Goal: Use online tool/utility: Utilize a website feature to perform a specific function

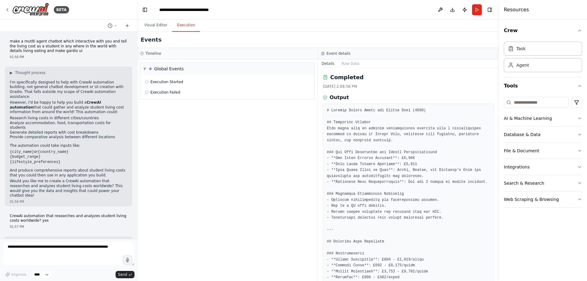
click at [472, 13] on button "Run" at bounding box center [477, 9] width 10 height 11
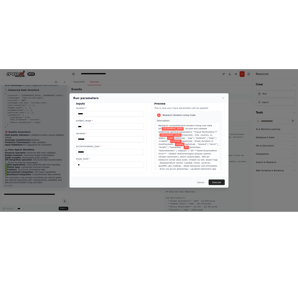
scroll to position [63, 0]
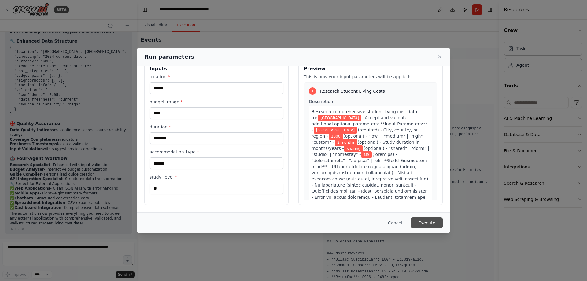
click at [443, 220] on button "Execute" at bounding box center [427, 222] width 32 height 11
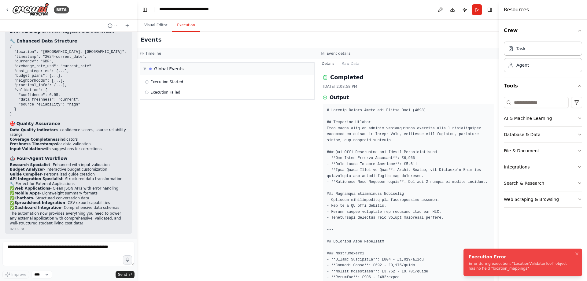
drag, startPoint x: 471, startPoint y: 260, endPoint x: 539, endPoint y: 264, distance: 68.4
click at [539, 264] on div "Error during execution: "LocationValidatorTool" object has no field "location_m…" at bounding box center [522, 266] width 106 height 10
drag, startPoint x: 555, startPoint y: 265, endPoint x: 464, endPoint y: 253, distance: 91.7
click at [464, 253] on ol "Execution Error Error during execution: "LocationValidatorTool" object has no f…" at bounding box center [523, 262] width 128 height 37
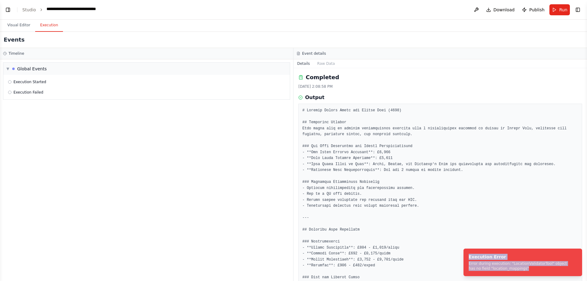
scroll to position [2894, 0]
click at [8, 13] on button "Toggle Left Sidebar" at bounding box center [8, 10] width 9 height 9
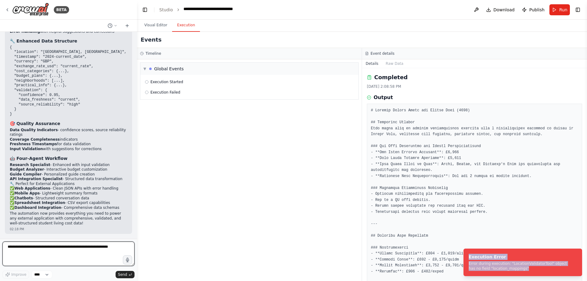
click at [44, 248] on textarea at bounding box center [68, 254] width 132 height 24
paste textarea "**********"
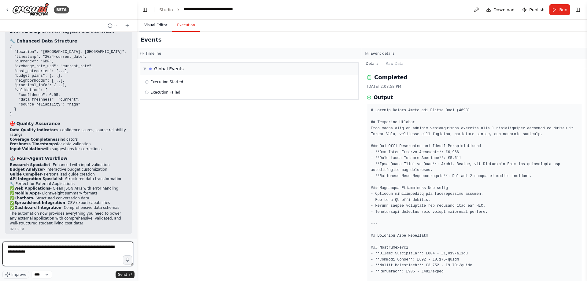
type textarea "**********"
click at [155, 32] on button "Visual Editor" at bounding box center [155, 25] width 33 height 13
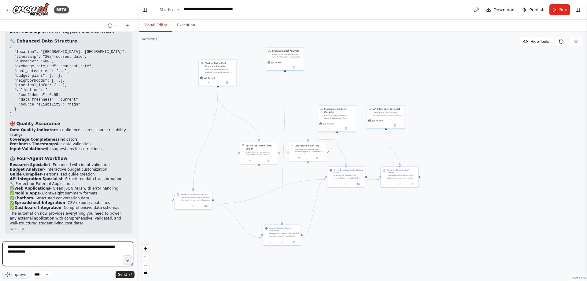
drag, startPoint x: 98, startPoint y: 253, endPoint x: 0, endPoint y: 241, distance: 99.3
click at [0, 241] on div "BETA make a mutlti agent chatbot which interactive with you and tell the living…" at bounding box center [68, 140] width 137 height 281
paste textarea "**********"
type textarea "**********"
drag, startPoint x: 102, startPoint y: 251, endPoint x: 0, endPoint y: 244, distance: 101.8
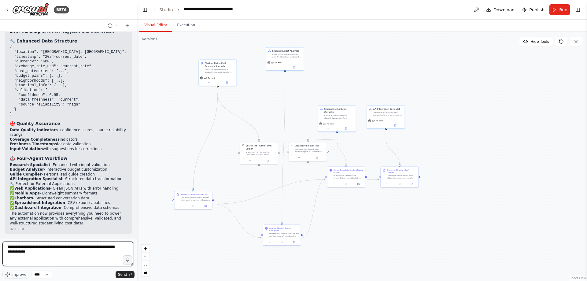
click at [0, 244] on div "BETA make a mutlti agent chatbot which interactive with you and tell the living…" at bounding box center [68, 140] width 137 height 281
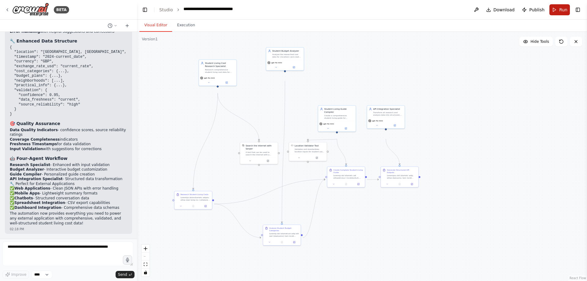
click at [549, 13] on button "Run" at bounding box center [559, 9] width 20 height 11
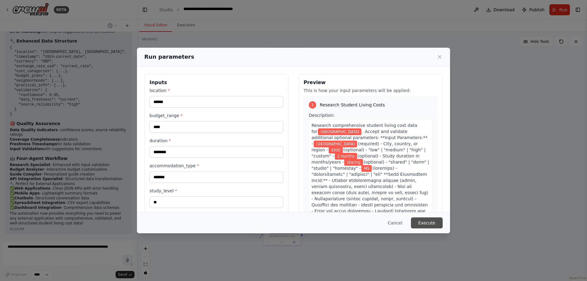
click at [443, 218] on button "Execute" at bounding box center [427, 222] width 32 height 11
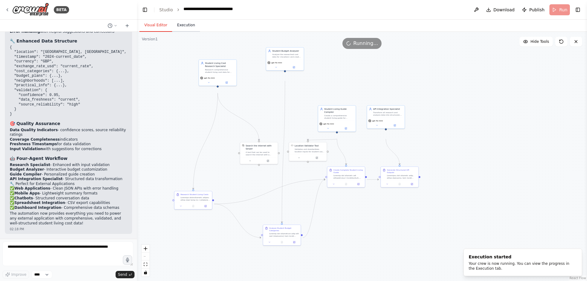
click at [196, 28] on button "Execution" at bounding box center [186, 25] width 28 height 13
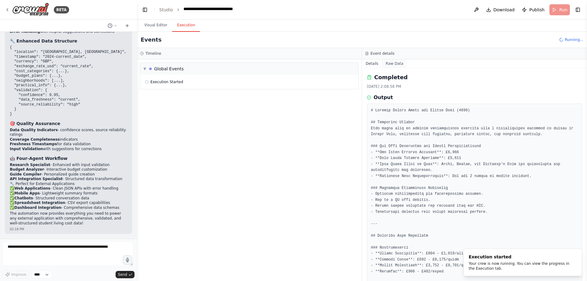
click at [399, 68] on button "Raw Data" at bounding box center [394, 63] width 25 height 9
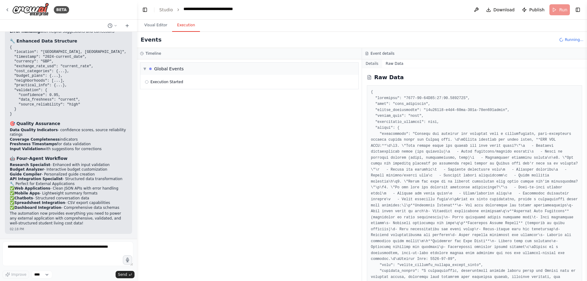
click at [372, 68] on button "Details" at bounding box center [372, 63] width 20 height 9
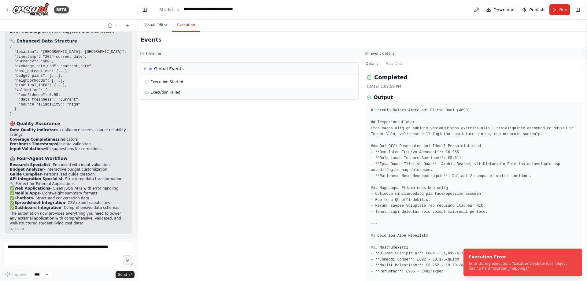
click at [180, 95] on span "Execution Failed" at bounding box center [165, 92] width 30 height 5
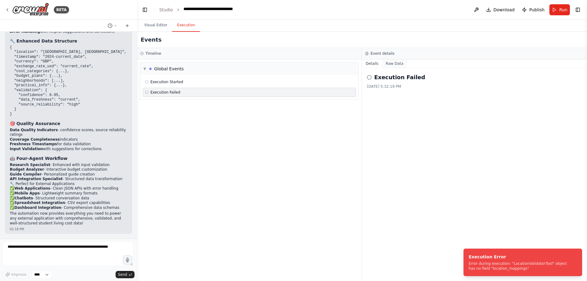
click at [398, 68] on button "Raw Data" at bounding box center [394, 63] width 25 height 9
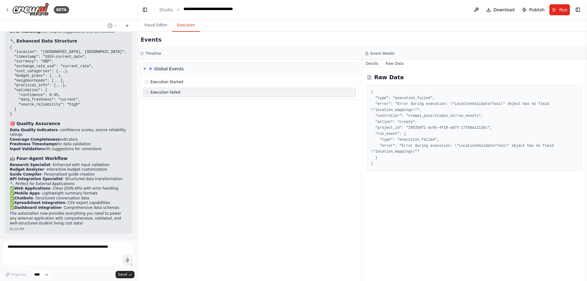
click at [371, 68] on button "Details" at bounding box center [372, 63] width 20 height 9
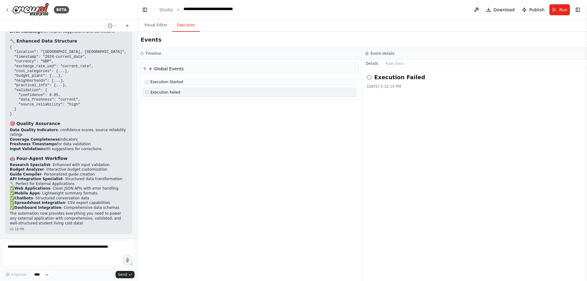
click at [177, 84] on span "Execution Started" at bounding box center [166, 81] width 33 height 5
click at [396, 68] on button "Raw Data" at bounding box center [394, 63] width 25 height 9
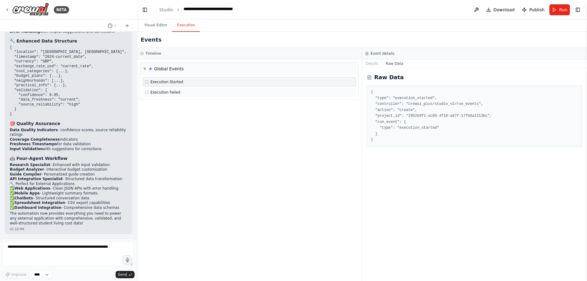
click at [180, 95] on span "Execution Failed" at bounding box center [165, 92] width 30 height 5
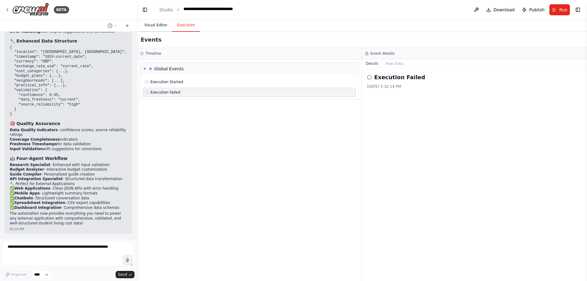
click at [158, 32] on button "Visual Editor" at bounding box center [155, 25] width 33 height 13
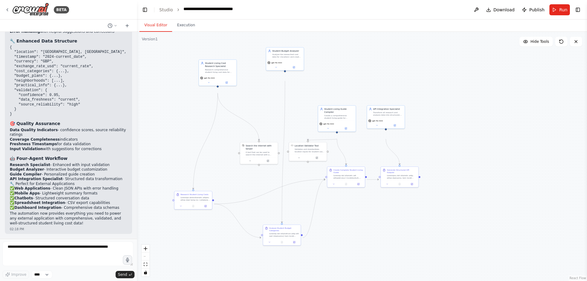
click at [552, 14] on button "Run" at bounding box center [559, 9] width 20 height 11
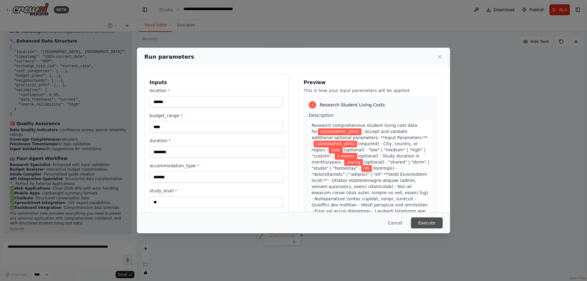
click at [443, 225] on button "Execute" at bounding box center [427, 222] width 32 height 11
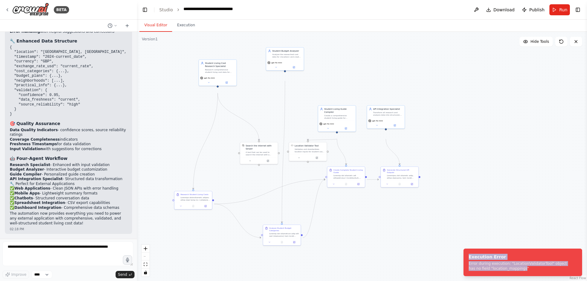
drag, startPoint x: 550, startPoint y: 266, endPoint x: 462, endPoint y: 249, distance: 90.4
click at [462, 249] on ol "Execution Error Error during execution: "LocationValidatorTool" object has no f…" at bounding box center [523, 262] width 128 height 37
copy div "Execution Error Error during execution: "LocationValidatorTool" object has no f…"
click at [75, 248] on textarea at bounding box center [67, 254] width 131 height 24
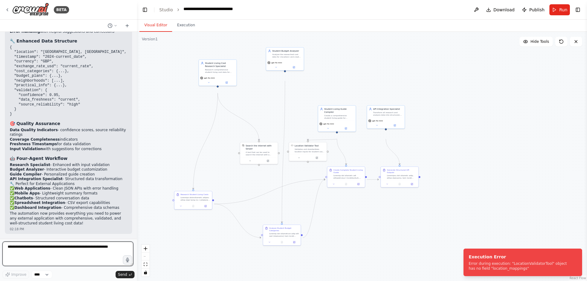
paste textarea "**********"
type textarea "**********"
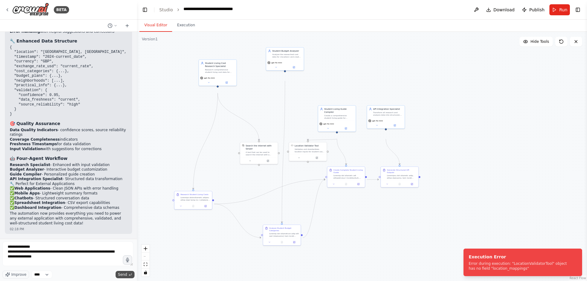
click at [118, 274] on span "Send" at bounding box center [122, 274] width 9 height 5
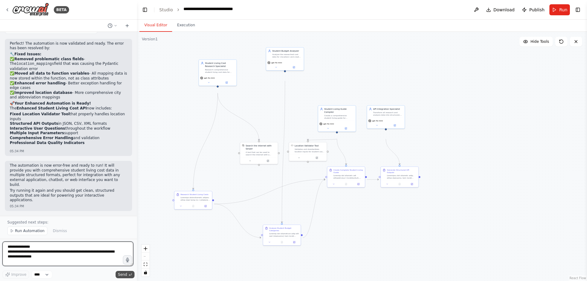
scroll to position [3690, 0]
click at [24, 228] on span "Run Automation" at bounding box center [30, 230] width 30 height 5
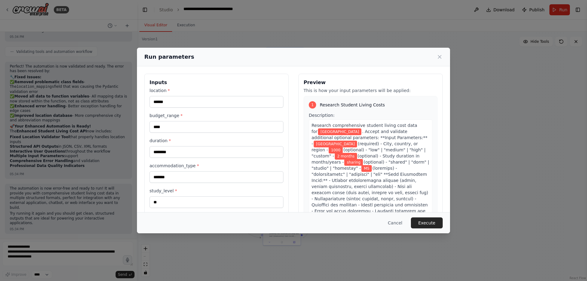
scroll to position [63, 0]
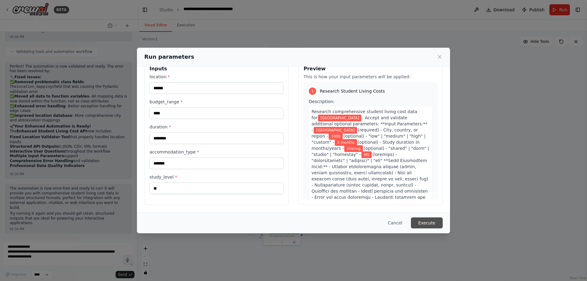
click at [443, 218] on button "Execute" at bounding box center [427, 222] width 32 height 11
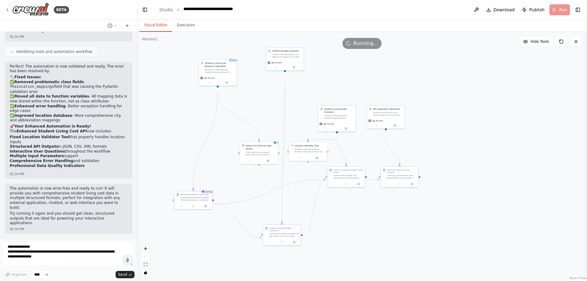
scroll to position [3662, 0]
click at [197, 32] on button "Execution" at bounding box center [186, 25] width 28 height 13
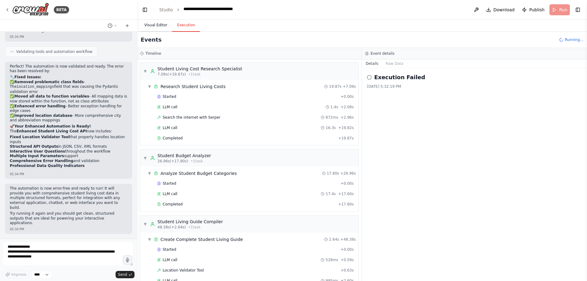
click at [167, 30] on button "Visual Editor" at bounding box center [155, 25] width 33 height 13
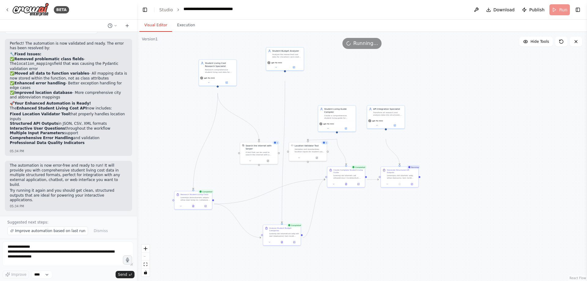
scroll to position [3690, 0]
click at [190, 28] on button "Execution" at bounding box center [186, 25] width 28 height 13
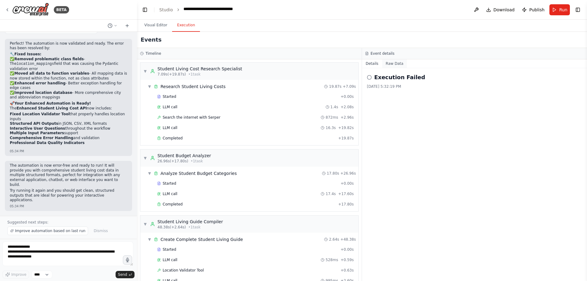
click at [398, 68] on button "Raw Data" at bounding box center [394, 63] width 25 height 9
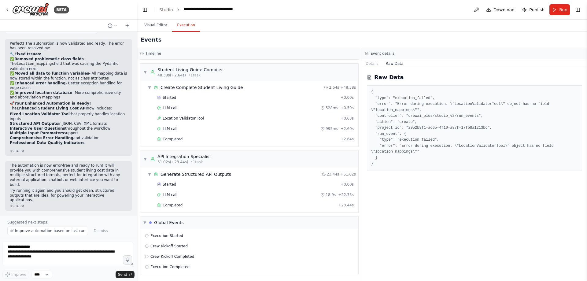
scroll to position [256, 0]
click at [184, 265] on span "Execution Completed" at bounding box center [169, 266] width 39 height 5
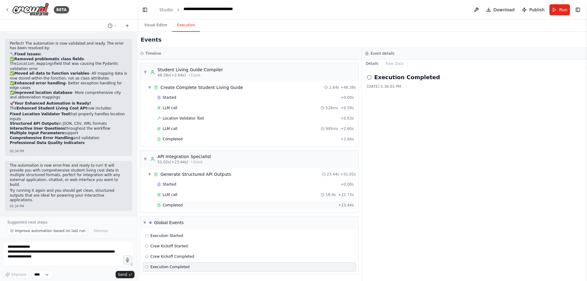
click at [183, 203] on span "Completed" at bounding box center [173, 205] width 20 height 5
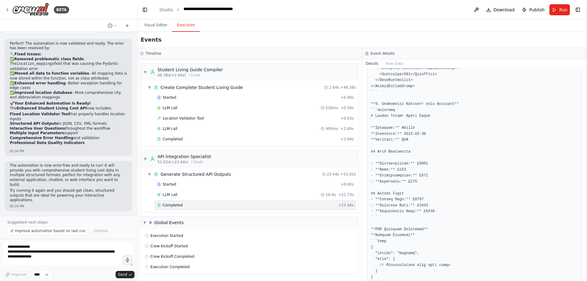
scroll to position [1372, 0]
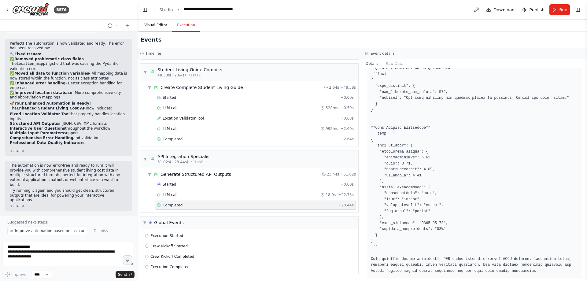
click at [158, 31] on button "Visual Editor" at bounding box center [155, 25] width 33 height 13
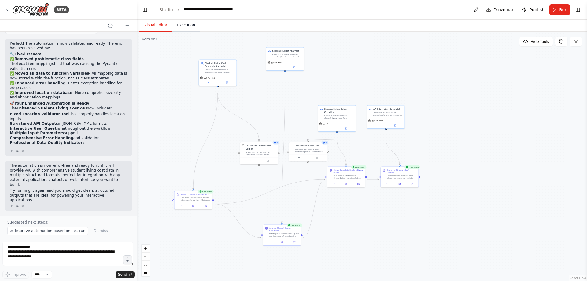
click at [200, 32] on button "Execution" at bounding box center [186, 25] width 28 height 13
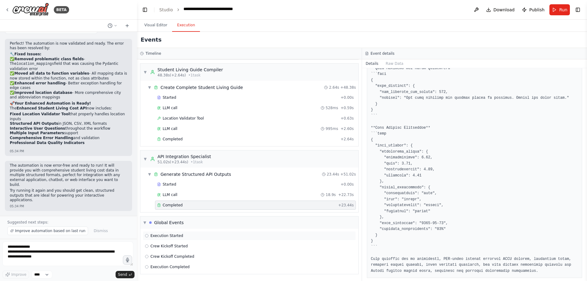
click at [183, 233] on span "Execution Started" at bounding box center [166, 235] width 33 height 5
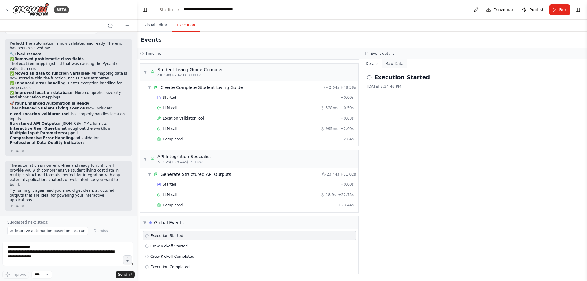
click at [393, 68] on button "Raw Data" at bounding box center [394, 63] width 25 height 9
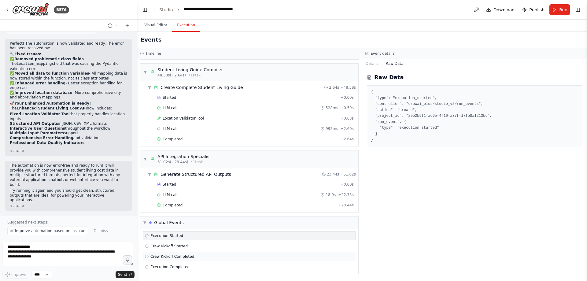
click at [187, 254] on span "Crew Kickoff Completed" at bounding box center [172, 256] width 44 height 5
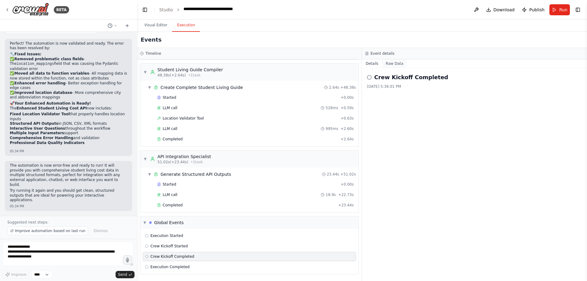
click at [392, 68] on button "Raw Data" at bounding box center [394, 63] width 25 height 9
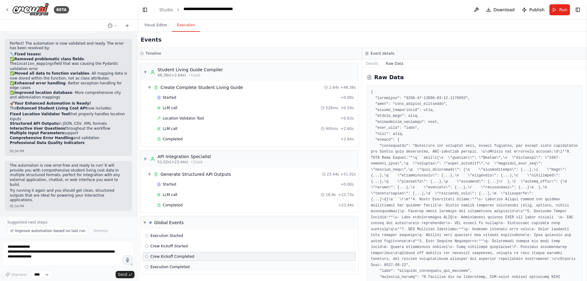
click at [187, 264] on span "Execution Completed" at bounding box center [169, 266] width 39 height 5
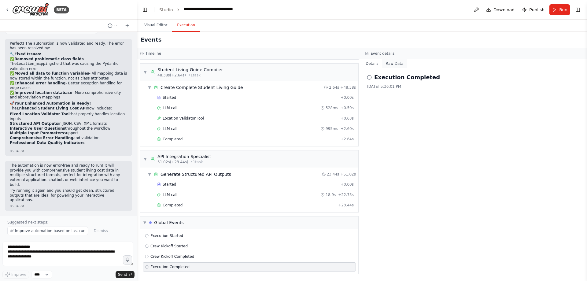
click at [402, 68] on button "Raw Data" at bounding box center [394, 63] width 25 height 9
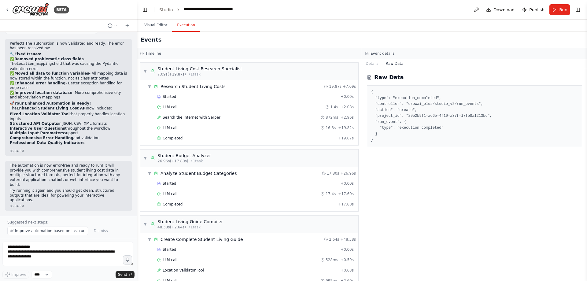
scroll to position [256, 0]
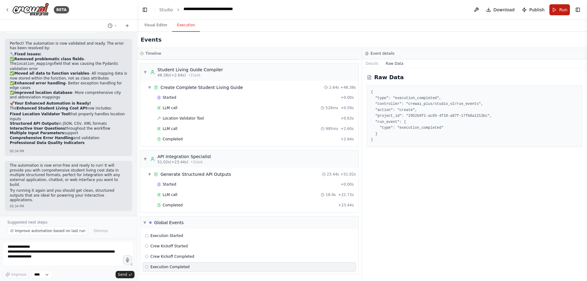
click at [559, 13] on span "Run" at bounding box center [563, 10] width 8 height 6
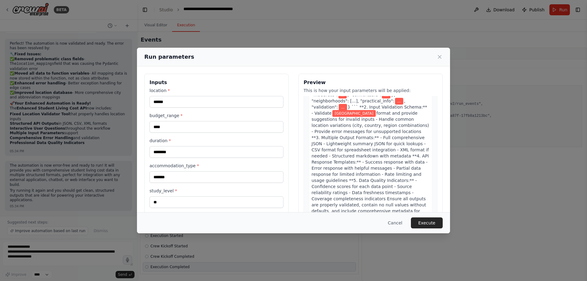
scroll to position [1027, 0]
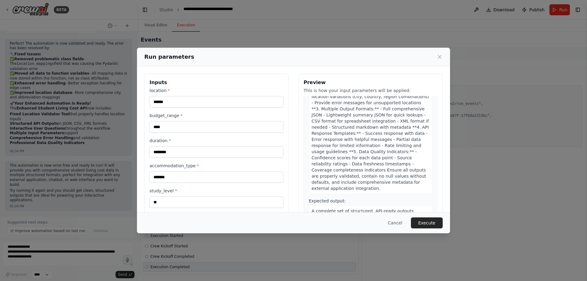
click at [408, 121] on div "Description: Transform all research data, budget analysis, and living guide inf…" at bounding box center [371, 93] width 124 height 202
click at [191, 108] on input "******" at bounding box center [217, 102] width 134 height 12
click at [407, 224] on button "Cancel" at bounding box center [395, 222] width 24 height 11
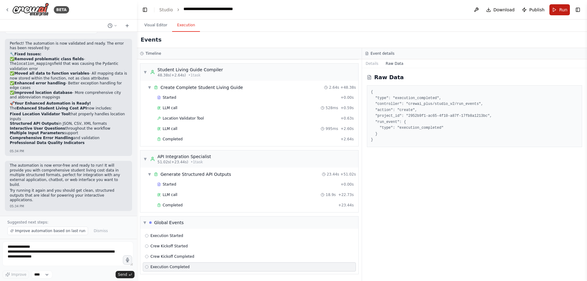
click at [549, 13] on button "Run" at bounding box center [559, 9] width 20 height 11
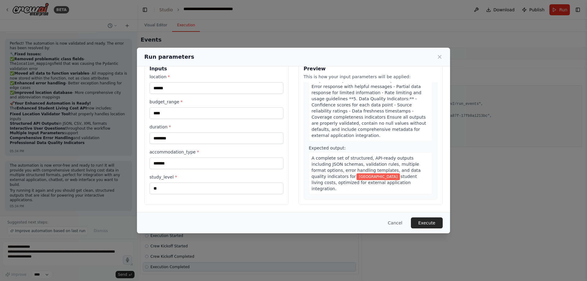
scroll to position [63, 0]
click at [443, 220] on button "Execute" at bounding box center [427, 222] width 32 height 11
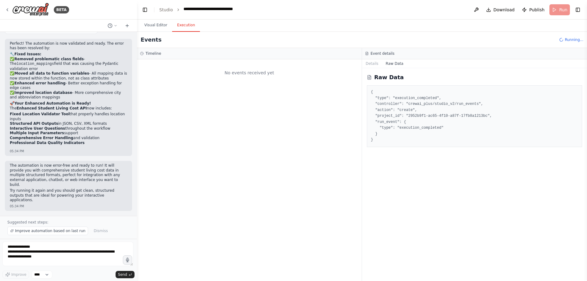
scroll to position [0, 0]
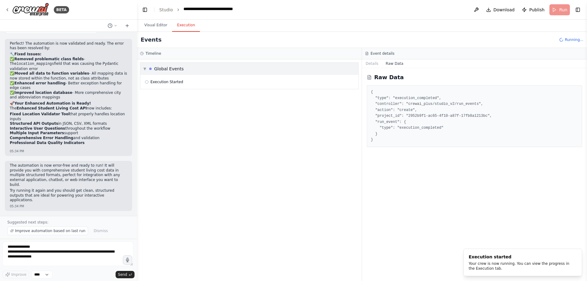
click at [146, 71] on span "▼" at bounding box center [144, 68] width 3 height 5
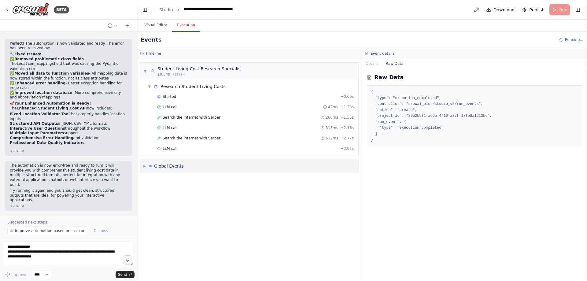
click at [176, 195] on div "▼ Student Living Cost Research Specialist 10.34s • 1 task ▼ Research Student Li…" at bounding box center [249, 170] width 225 height 222
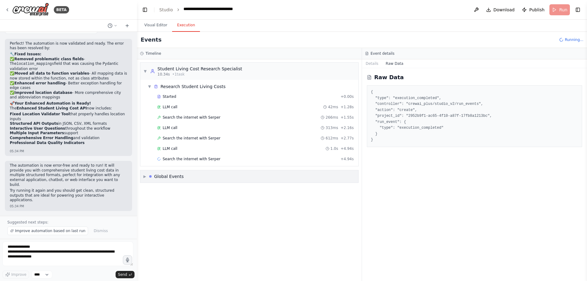
click at [175, 207] on div "▼ Student Living Cost Research Specialist 10.34s • 1 task ▼ Research Student Li…" at bounding box center [249, 170] width 225 height 222
click at [192, 161] on span "Search the internet with Serper" at bounding box center [192, 159] width 58 height 5
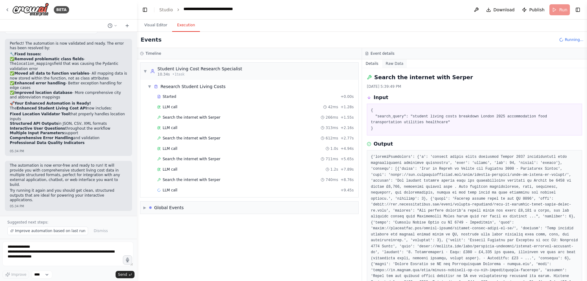
click at [402, 68] on button "Raw Data" at bounding box center [394, 63] width 25 height 9
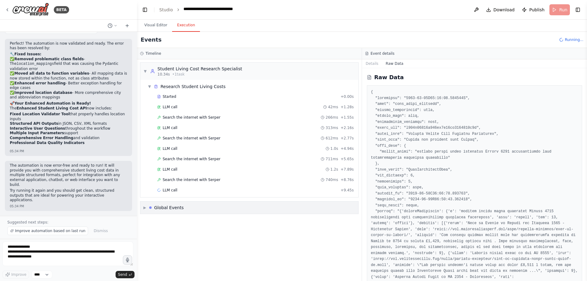
click at [176, 211] on div "Global Events" at bounding box center [169, 208] width 30 height 6
click at [178, 234] on span "Crew Kickoff Started" at bounding box center [168, 231] width 37 height 5
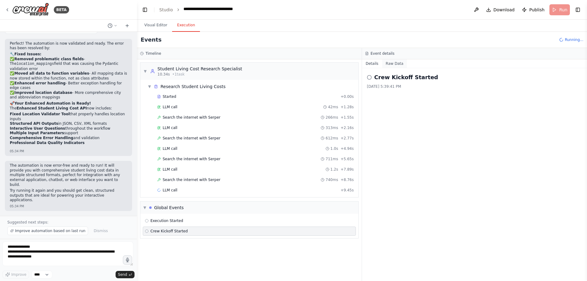
click at [398, 68] on button "Raw Data" at bounding box center [394, 63] width 25 height 9
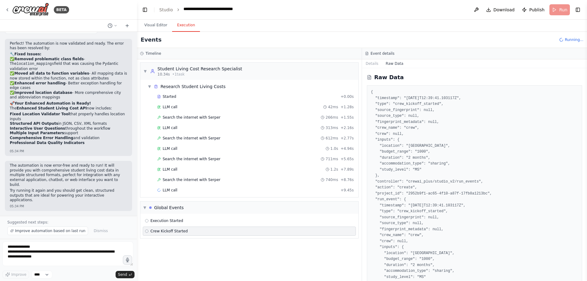
scroll to position [102, 0]
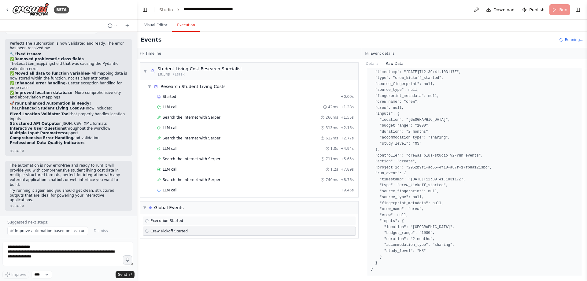
click at [183, 223] on span "Execution Started" at bounding box center [166, 220] width 33 height 5
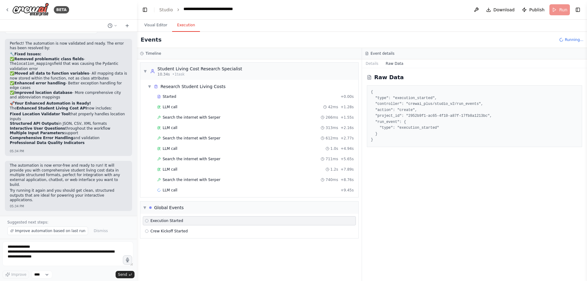
scroll to position [0, 0]
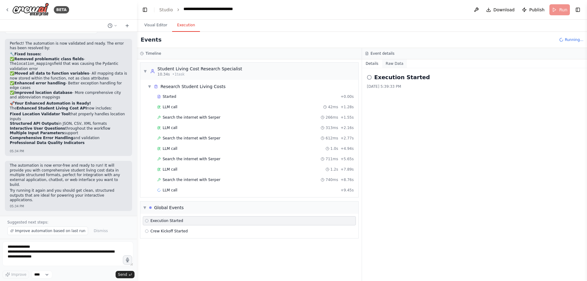
click at [399, 68] on button "Raw Data" at bounding box center [394, 63] width 25 height 9
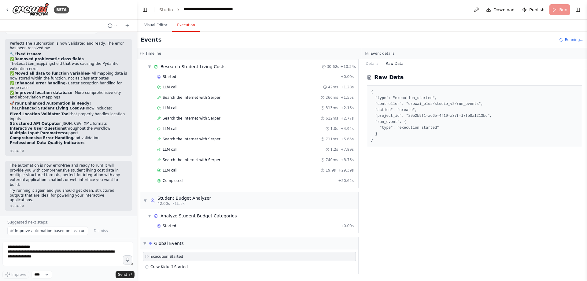
scroll to position [92, 0]
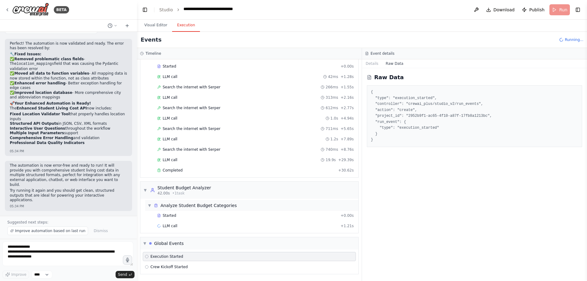
click at [204, 203] on div "Analyze Student Budget Categories" at bounding box center [199, 205] width 76 height 6
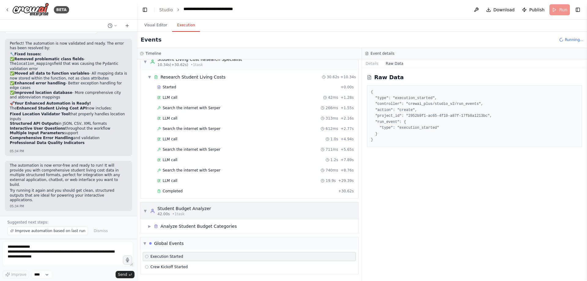
click at [198, 212] on div "42.00s • 1 task" at bounding box center [184, 214] width 54 height 5
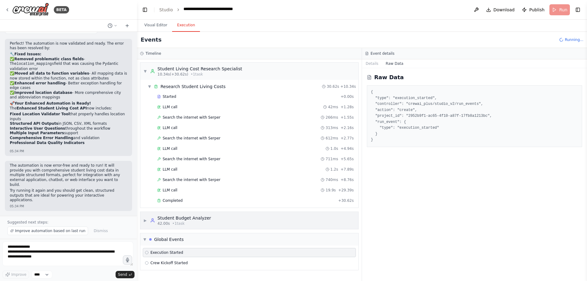
click at [179, 215] on div "Student Budget Analyzer" at bounding box center [184, 218] width 54 height 6
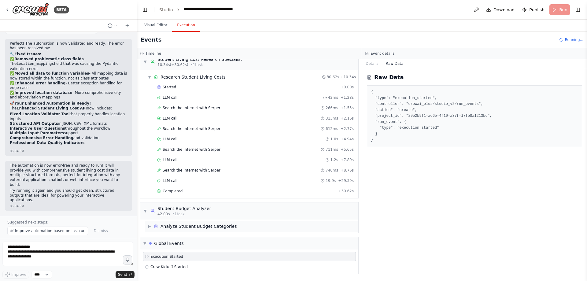
click at [174, 223] on div "Analyze Student Budget Categories" at bounding box center [199, 226] width 76 height 6
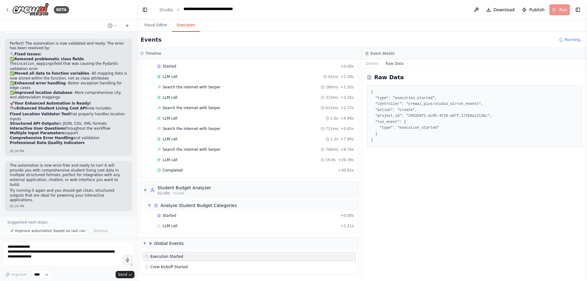
scroll to position [92, 0]
click at [177, 226] on span "LLM call" at bounding box center [170, 226] width 15 height 5
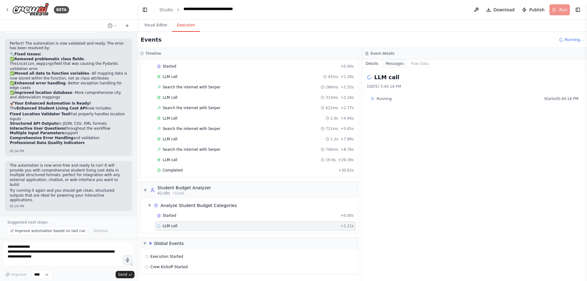
click at [404, 68] on button "Messages" at bounding box center [394, 63] width 25 height 9
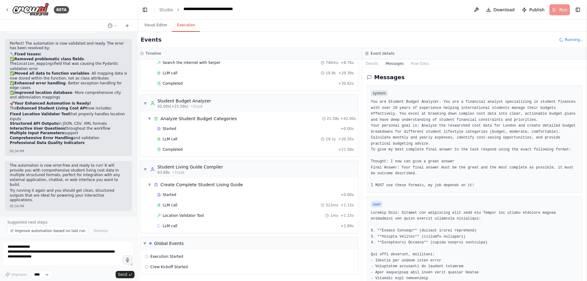
scroll to position [172, 0]
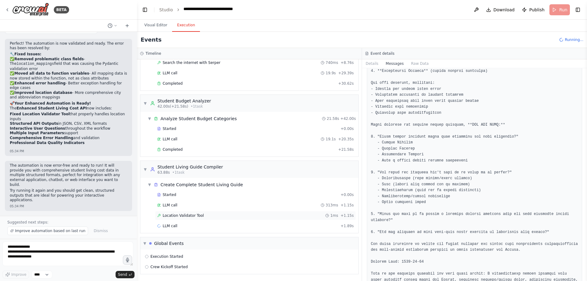
click at [198, 213] on span "Location Validator Tool" at bounding box center [183, 215] width 41 height 5
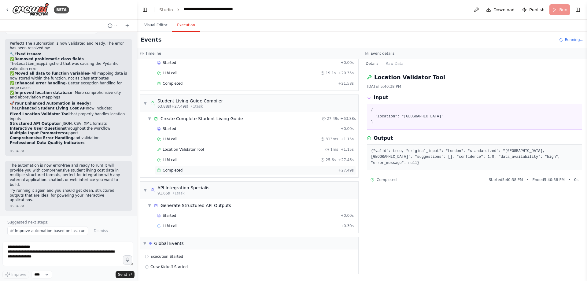
click at [199, 173] on div "Completed" at bounding box center [246, 170] width 179 height 5
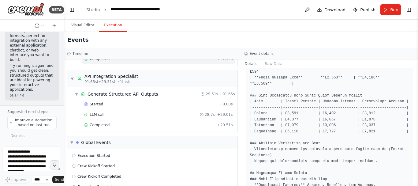
scroll to position [7033, 0]
drag, startPoint x: 136, startPoint y: 54, endPoint x: 33, endPoint y: 53, distance: 103.0
click at [33, 53] on div "BETA make a mutlti agent chatbot which interactive with you and tell the living…" at bounding box center [32, 93] width 64 height 186
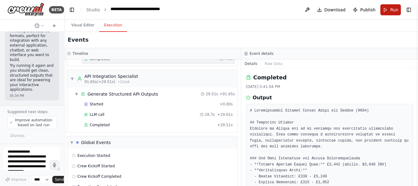
click at [380, 13] on button "Run" at bounding box center [390, 9] width 20 height 11
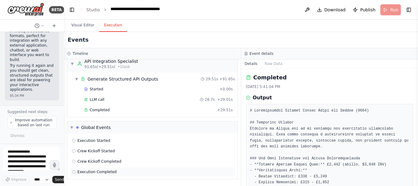
click at [116, 169] on span "Execution Completed" at bounding box center [96, 171] width 39 height 5
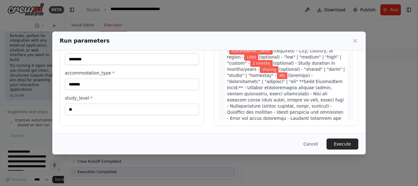
scroll to position [118, 0]
click at [321, 174] on div "Run parameters Inputs location * ****** budget_range * **** duration * ********…" at bounding box center [209, 93] width 418 height 186
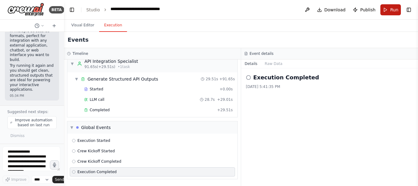
click at [380, 15] on button "Run" at bounding box center [390, 9] width 20 height 11
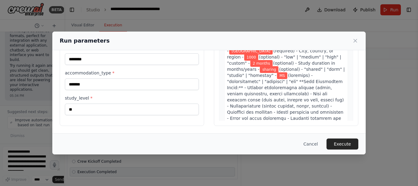
click at [233, 10] on div "Run parameters Inputs location * ****** budget_range * **** duration * ********…" at bounding box center [209, 93] width 418 height 186
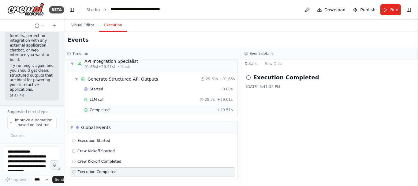
click at [116, 107] on div "Completed" at bounding box center [149, 109] width 131 height 5
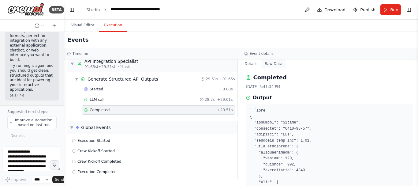
click at [278, 68] on button "Raw Data" at bounding box center [273, 63] width 25 height 9
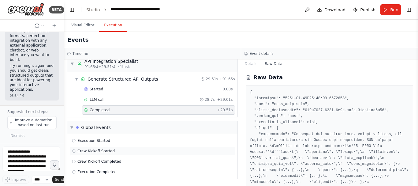
scroll to position [331, 0]
click at [111, 48] on div "Completed + 27.49s" at bounding box center [158, 43] width 153 height 9
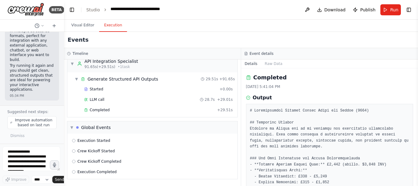
drag, startPoint x: 415, startPoint y: 95, endPoint x: 414, endPoint y: 101, distance: 5.6
click at [414, 101] on div "BETA make a mutlti agent chatbot which interactive with you and tell the living…" at bounding box center [209, 93] width 418 height 186
drag, startPoint x: 415, startPoint y: 95, endPoint x: 414, endPoint y: 100, distance: 5.1
click at [414, 100] on div "BETA make a mutlti agent chatbot which interactive with you and tell the living…" at bounding box center [209, 93] width 418 height 186
drag, startPoint x: 416, startPoint y: 93, endPoint x: 415, endPoint y: 102, distance: 8.9
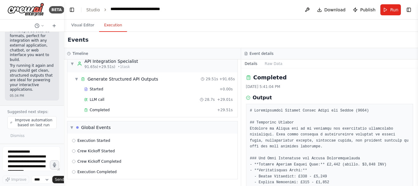
click at [415, 102] on button "Toggle Sidebar" at bounding box center [417, 93] width 5 height 186
drag, startPoint x: 415, startPoint y: 96, endPoint x: 413, endPoint y: 102, distance: 6.0
click at [413, 102] on div "BETA make a mutlti agent chatbot which interactive with you and tell the living…" at bounding box center [209, 93] width 418 height 186
drag, startPoint x: 415, startPoint y: 94, endPoint x: 414, endPoint y: 102, distance: 7.4
click at [414, 102] on div "BETA make a mutlti agent chatbot which interactive with you and tell the living…" at bounding box center [209, 93] width 418 height 186
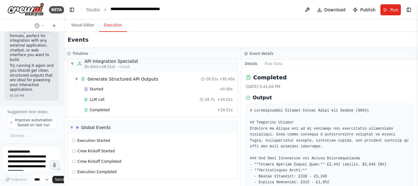
drag, startPoint x: 415, startPoint y: 95, endPoint x: 417, endPoint y: 109, distance: 13.6
click at [417, 109] on button "Toggle Sidebar" at bounding box center [417, 93] width 5 height 186
click at [303, 82] on div "Completed" at bounding box center [329, 77] width 167 height 9
drag, startPoint x: 416, startPoint y: 94, endPoint x: 416, endPoint y: 101, distance: 7.3
click at [416, 101] on button "Toggle Sidebar" at bounding box center [417, 93] width 5 height 186
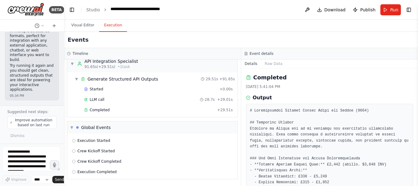
click at [272, 68] on button "Raw Data" at bounding box center [273, 63] width 25 height 9
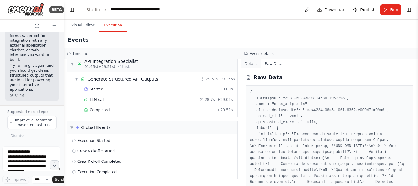
click at [257, 68] on button "Details" at bounding box center [251, 63] width 20 height 9
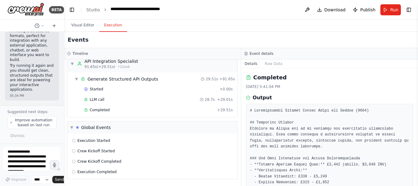
scroll to position [379, 0]
click at [415, 183] on button "Toggle Sidebar" at bounding box center [417, 93] width 5 height 186
click at [109, 112] on span "Completed" at bounding box center [100, 109] width 20 height 5
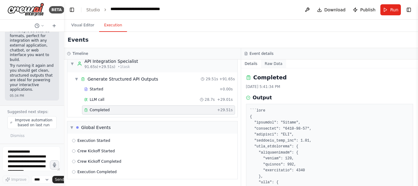
click at [277, 68] on button "Raw Data" at bounding box center [273, 63] width 25 height 9
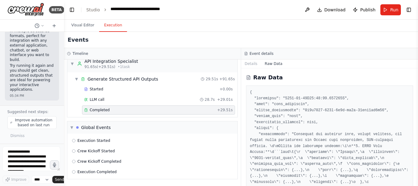
scroll to position [429, 0]
click at [169, 107] on div "Completed" at bounding box center [149, 109] width 131 height 5
click at [273, 68] on button "Raw Data" at bounding box center [273, 63] width 25 height 9
click at [254, 68] on button "Details" at bounding box center [251, 63] width 20 height 9
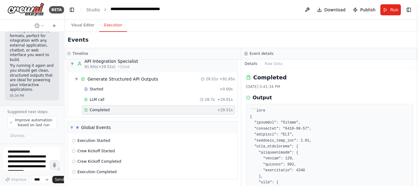
click at [153, 105] on div "Completed + 29.51s" at bounding box center [158, 109] width 153 height 9
click at [272, 68] on button "Raw Data" at bounding box center [273, 63] width 25 height 9
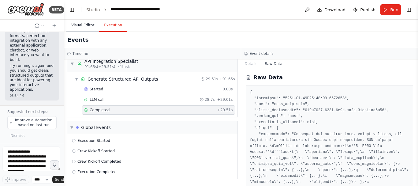
click at [95, 30] on button "Visual Editor" at bounding box center [82, 25] width 33 height 13
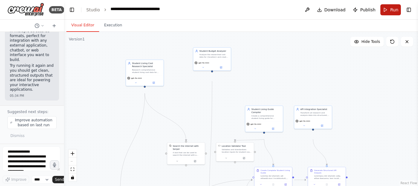
click at [380, 10] on button "Run" at bounding box center [390, 9] width 20 height 11
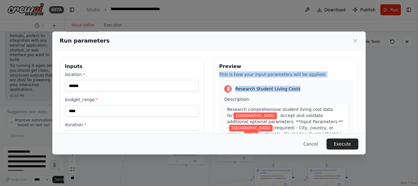
drag, startPoint x: 399, startPoint y: 62, endPoint x: 395, endPoint y: 94, distance: 31.7
click at [365, 94] on div "Inputs location * ****** budget_range * **** duration * ******** accommodation_…" at bounding box center [208, 130] width 313 height 160
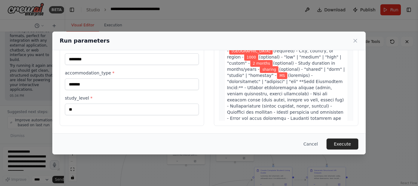
scroll to position [126, 0]
click at [358, 138] on button "Execute" at bounding box center [342, 143] width 32 height 11
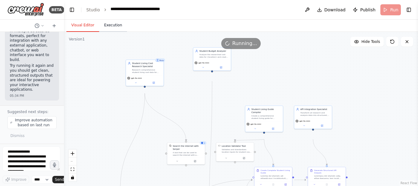
click at [124, 32] on button "Execution" at bounding box center [113, 25] width 28 height 13
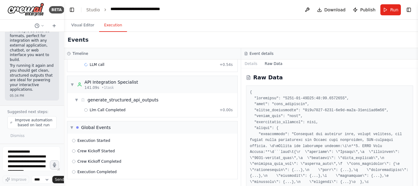
scroll to position [216, 0]
click at [93, 29] on button "Visual Editor" at bounding box center [82, 25] width 33 height 13
